Goal: Task Accomplishment & Management: Use online tool/utility

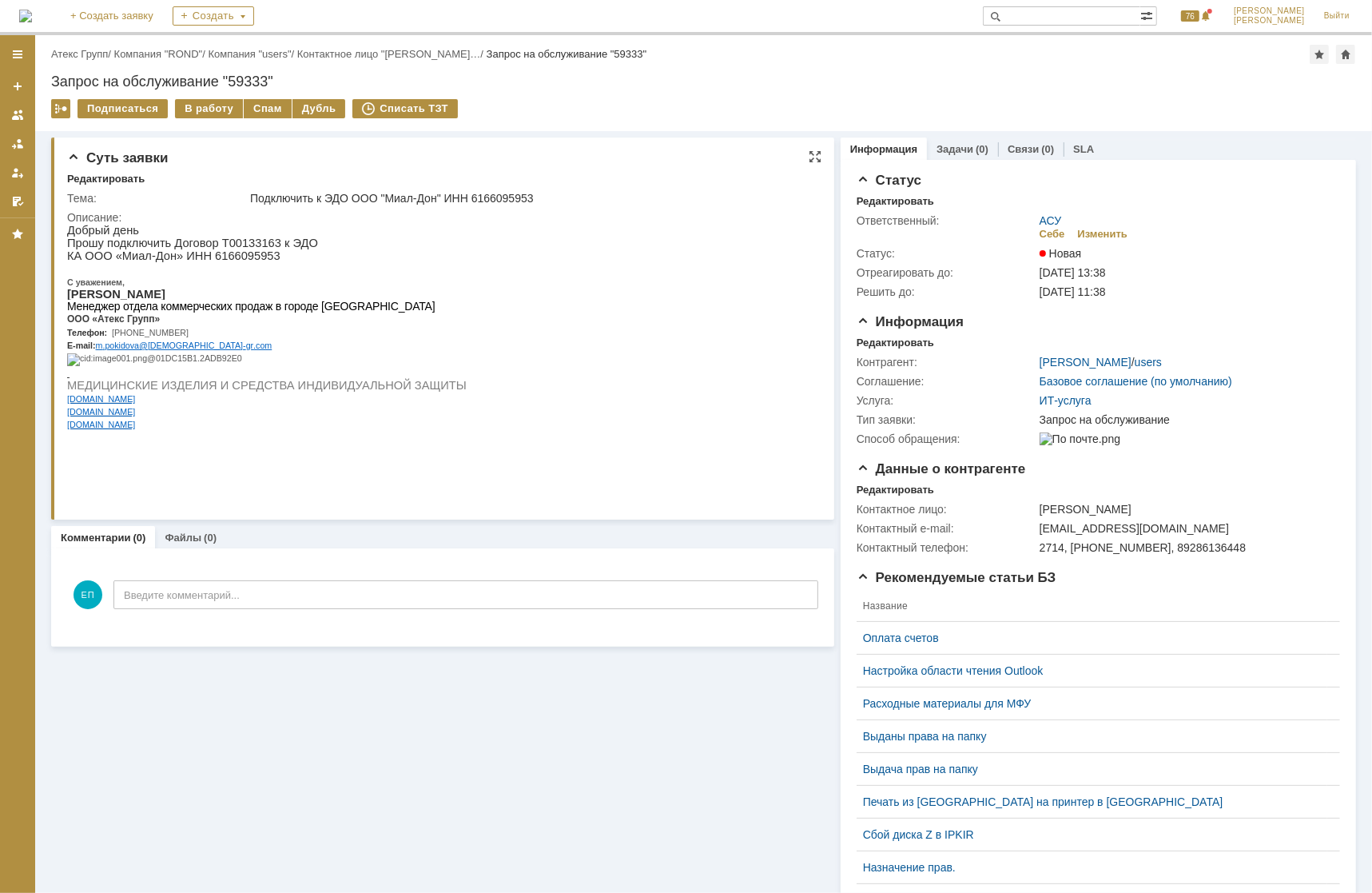
click at [249, 256] on p "КА ООО «Миал-Дон» ИНН 6166095953" at bounding box center [266, 255] width 400 height 12
copy p "6166095953"
click at [200, 107] on div "В работу" at bounding box center [209, 108] width 68 height 19
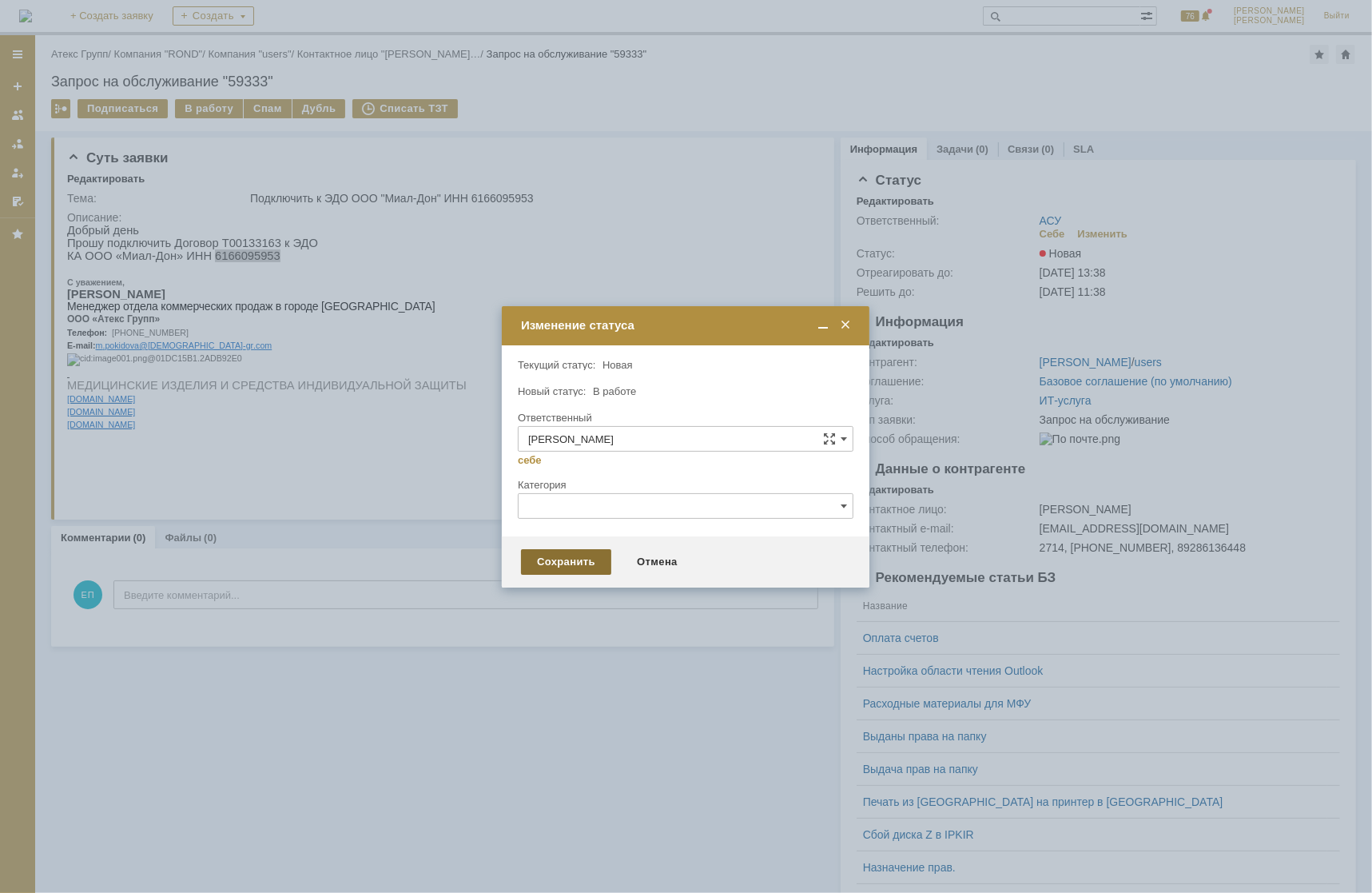
click at [557, 559] on div "Сохранить" at bounding box center [566, 562] width 90 height 26
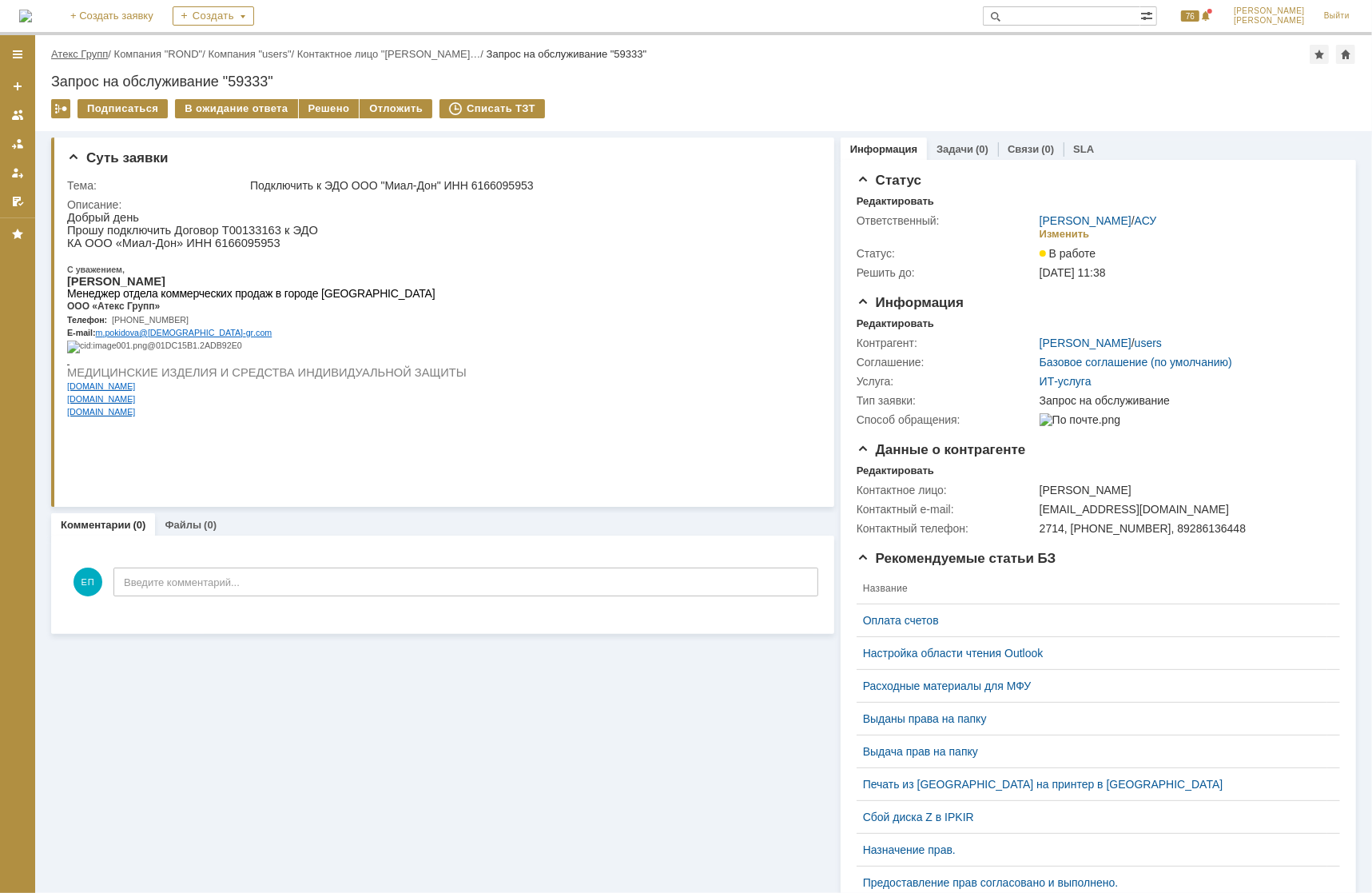
click at [75, 55] on link "Атекс Групп" at bounding box center [80, 54] width 56 height 12
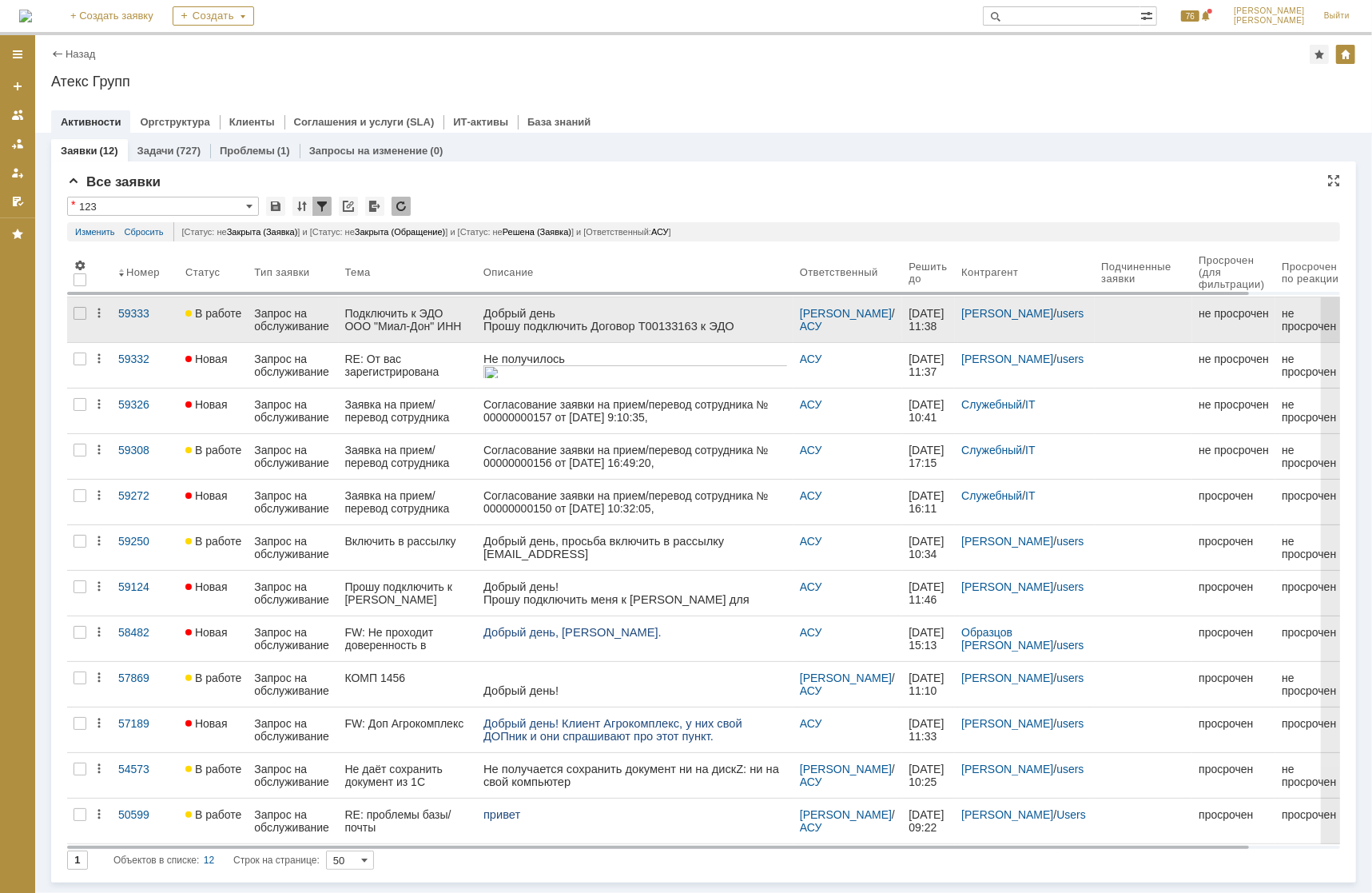
click at [490, 315] on p "Добрый день" at bounding box center [635, 312] width 304 height 12
click at [385, 320] on div "Подключить к ЭДО ООО "Миал-Дон" ИНН 6166095953" at bounding box center [407, 320] width 125 height 26
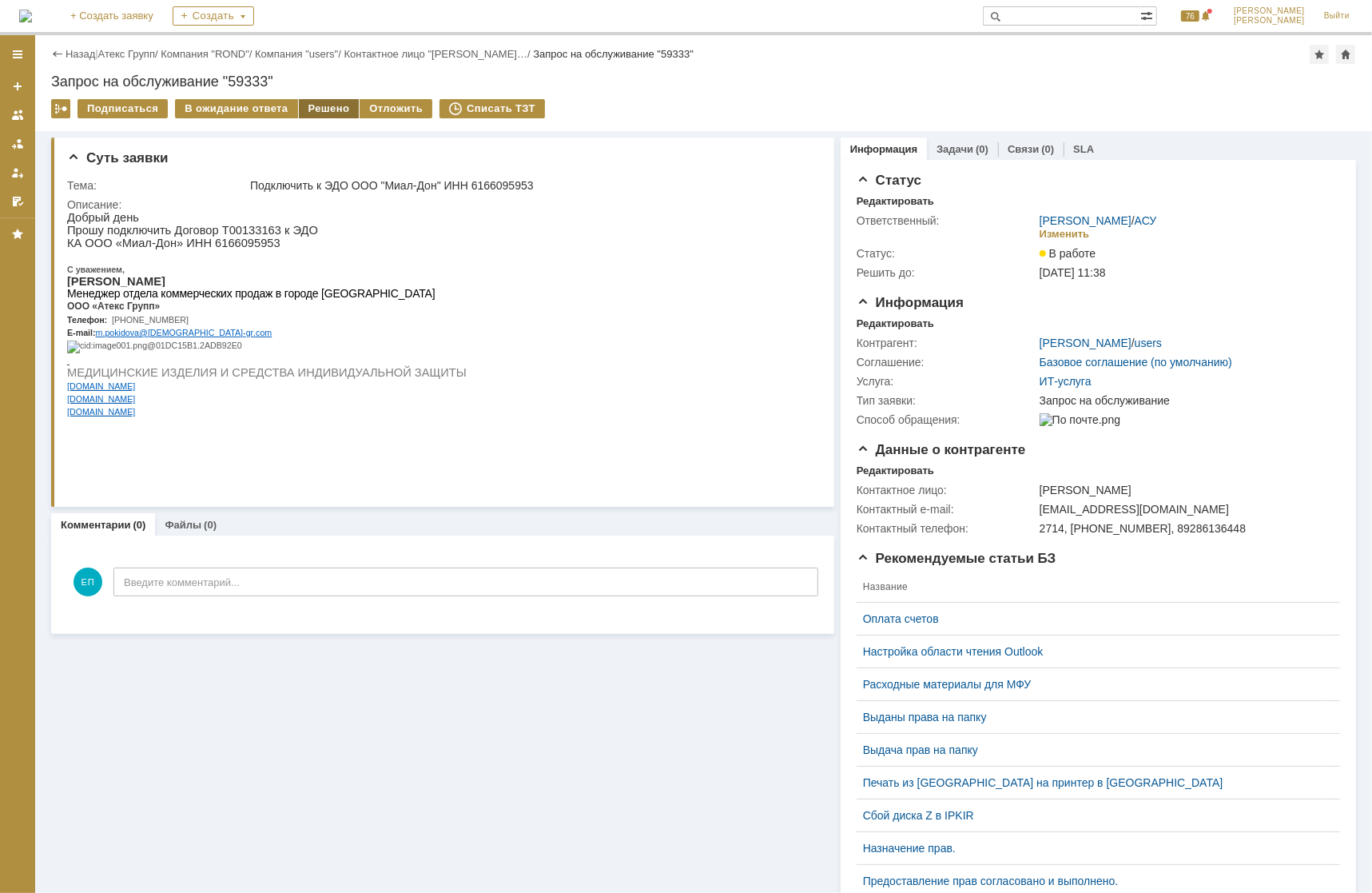
click at [303, 103] on div "Решено" at bounding box center [328, 108] width 61 height 19
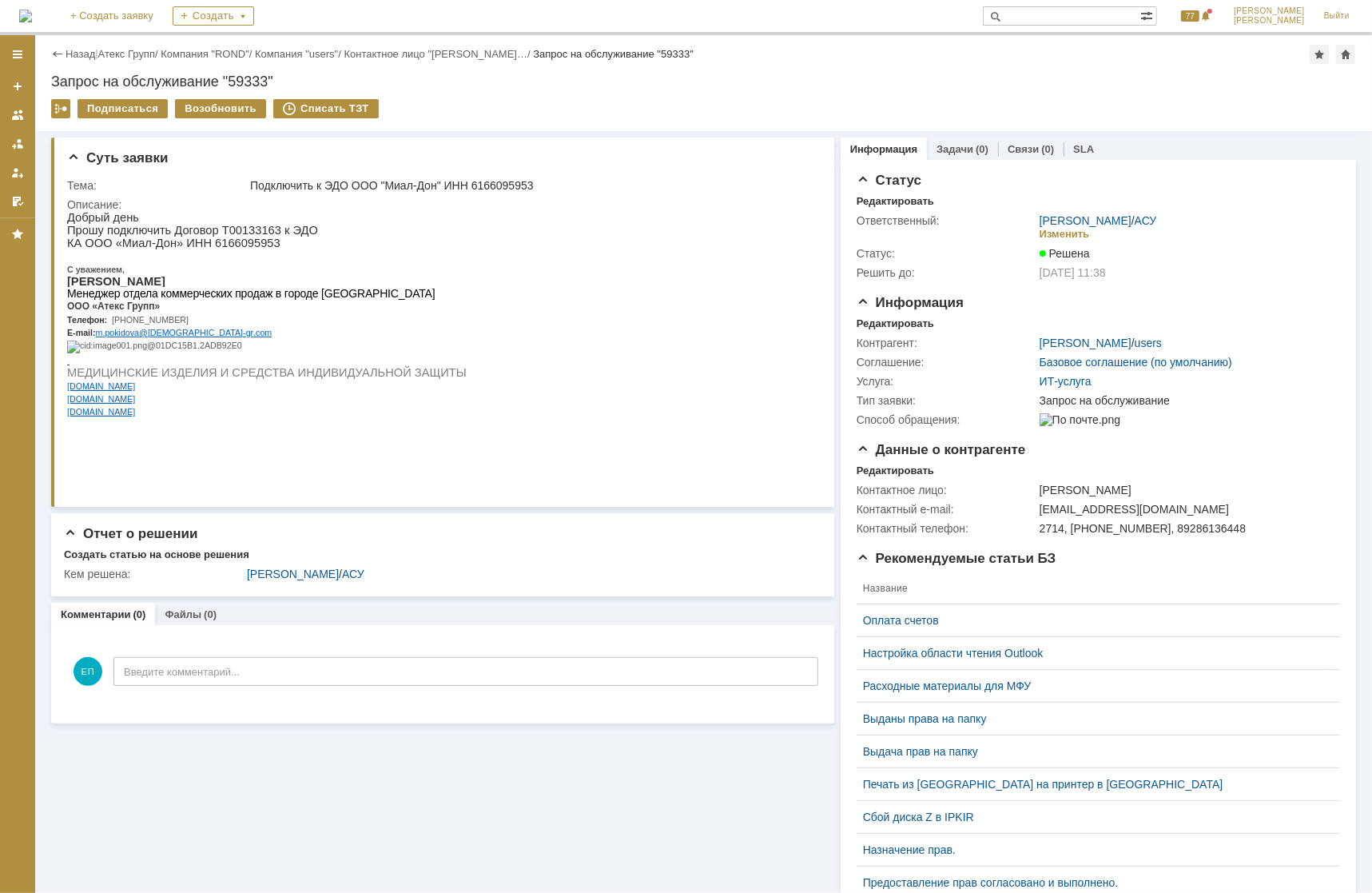
click at [98, 57] on div "|" at bounding box center [96, 53] width 2 height 12
click at [109, 56] on link "Атекс Групп" at bounding box center [126, 54] width 56 height 12
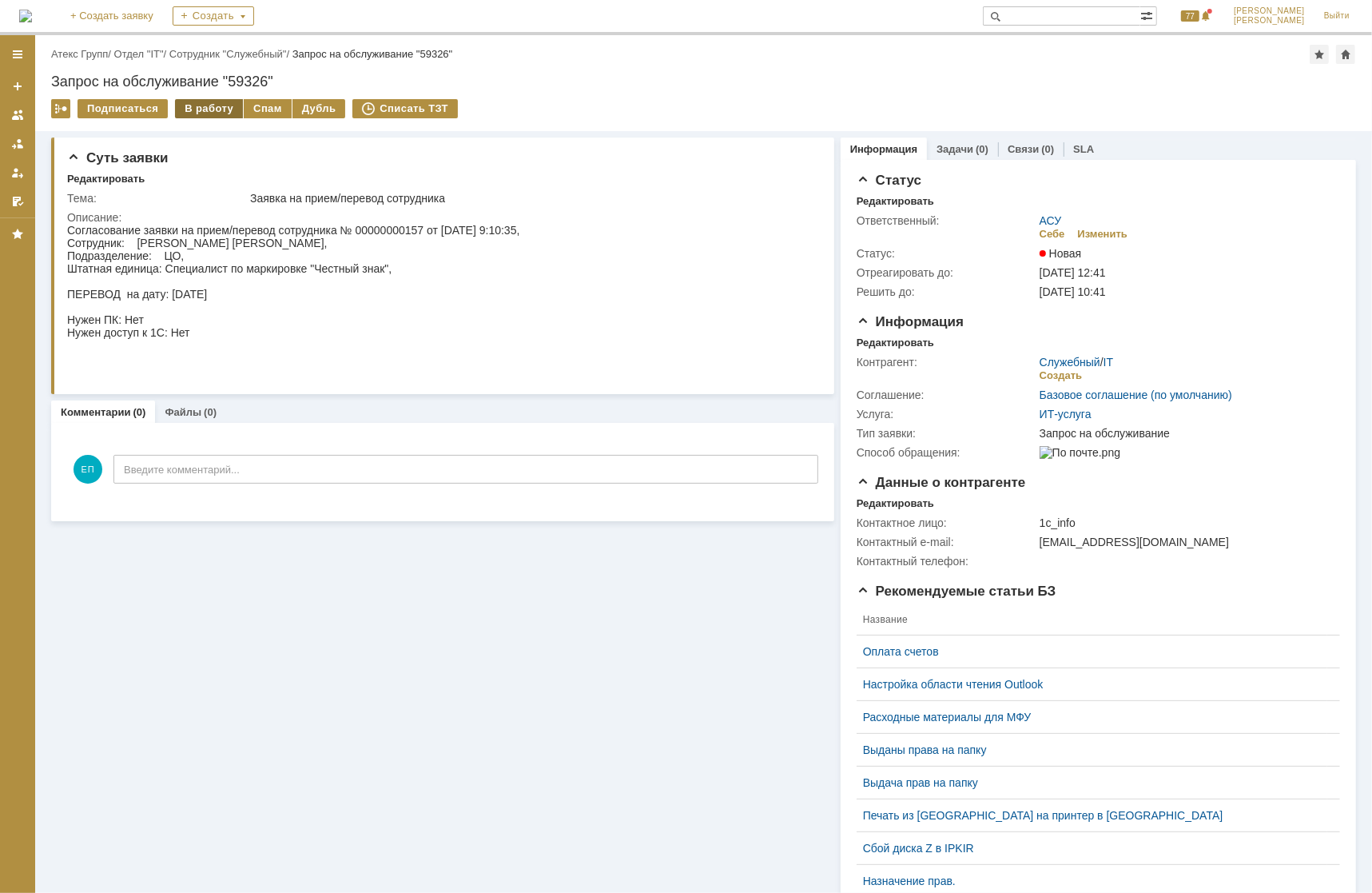
click at [206, 107] on div "В работу" at bounding box center [209, 108] width 68 height 19
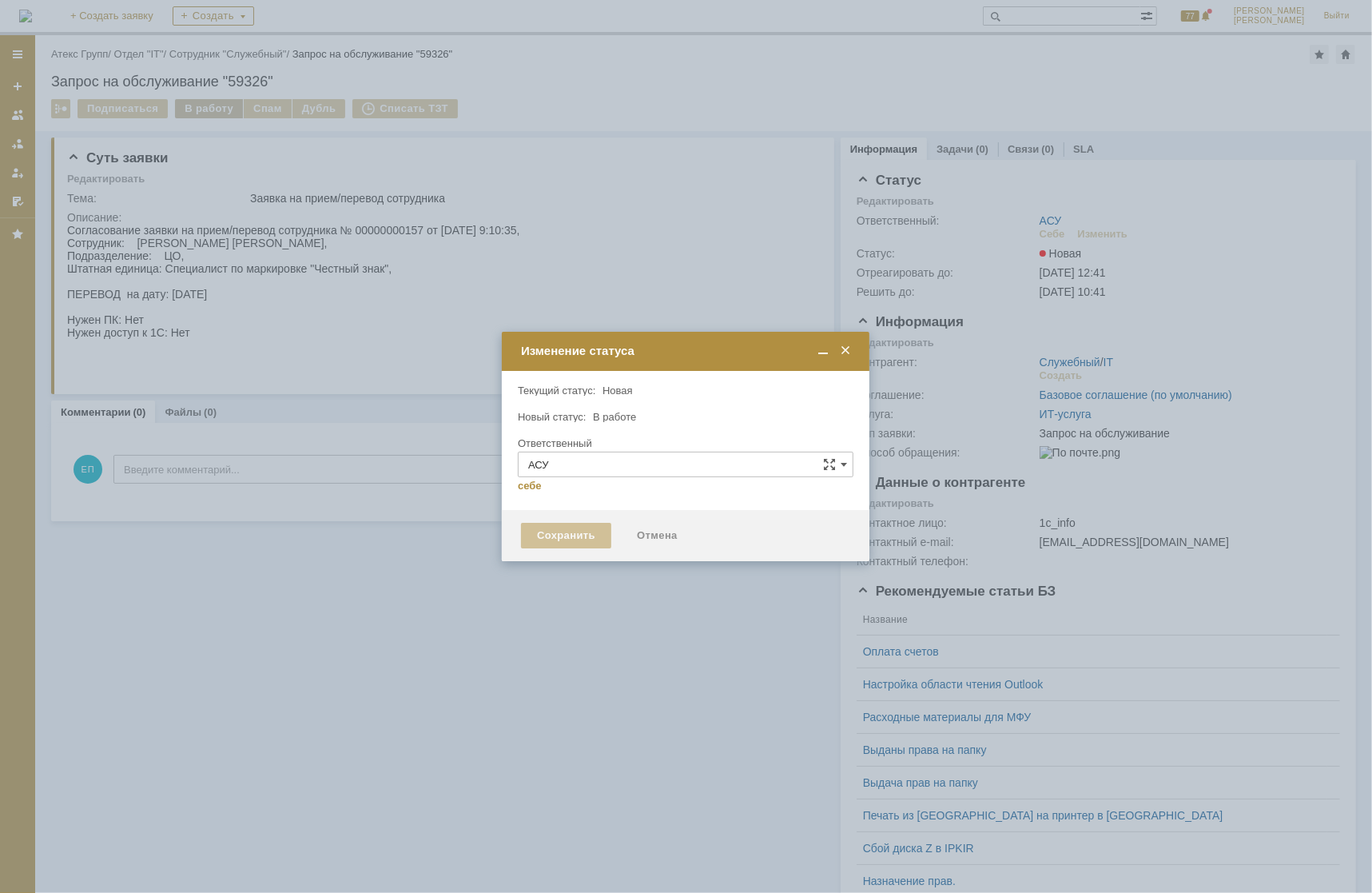
type input "[PERSON_NAME]"
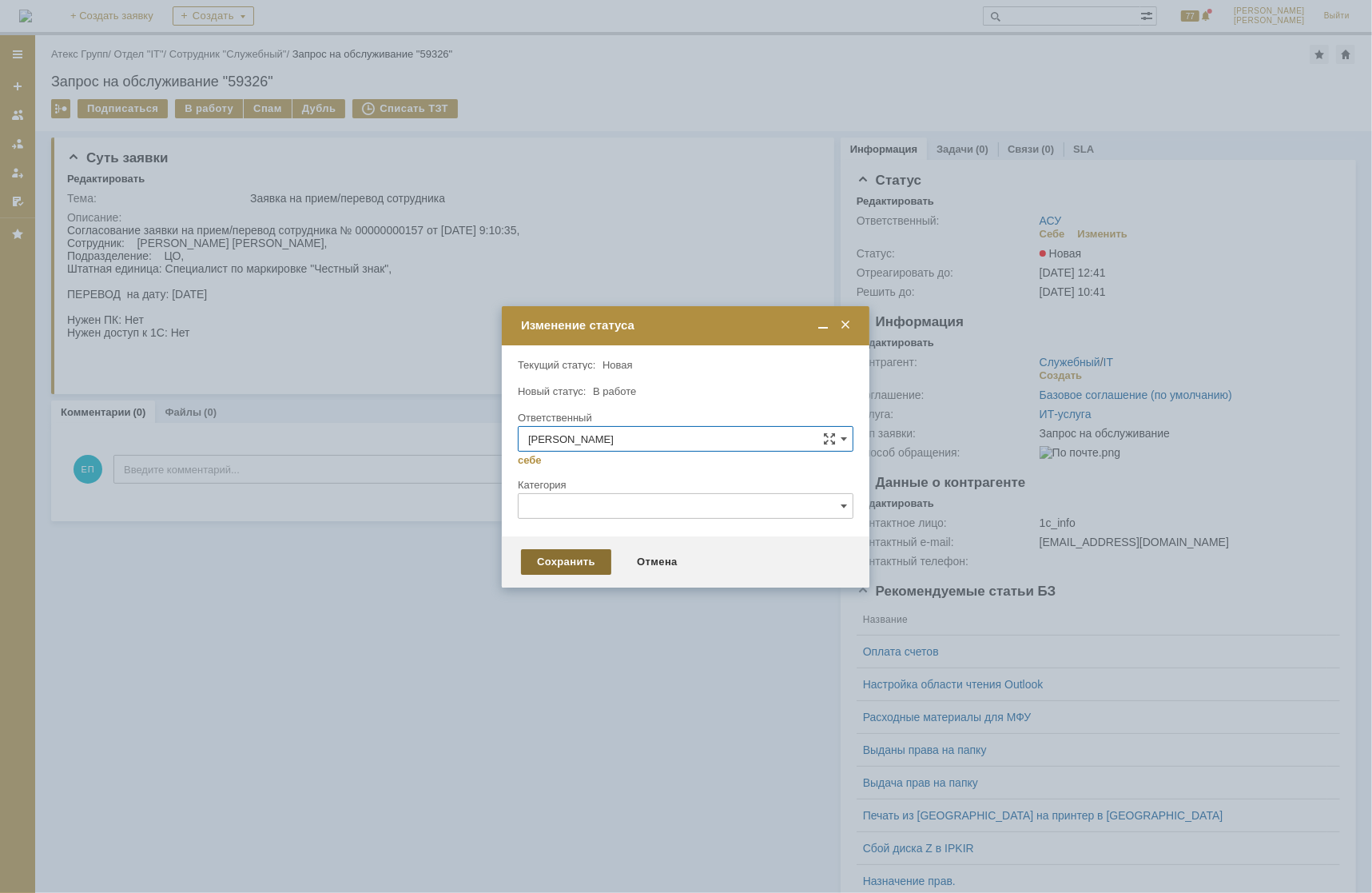
click at [562, 555] on div "Сохранить" at bounding box center [566, 562] width 90 height 26
